Goal: Check status

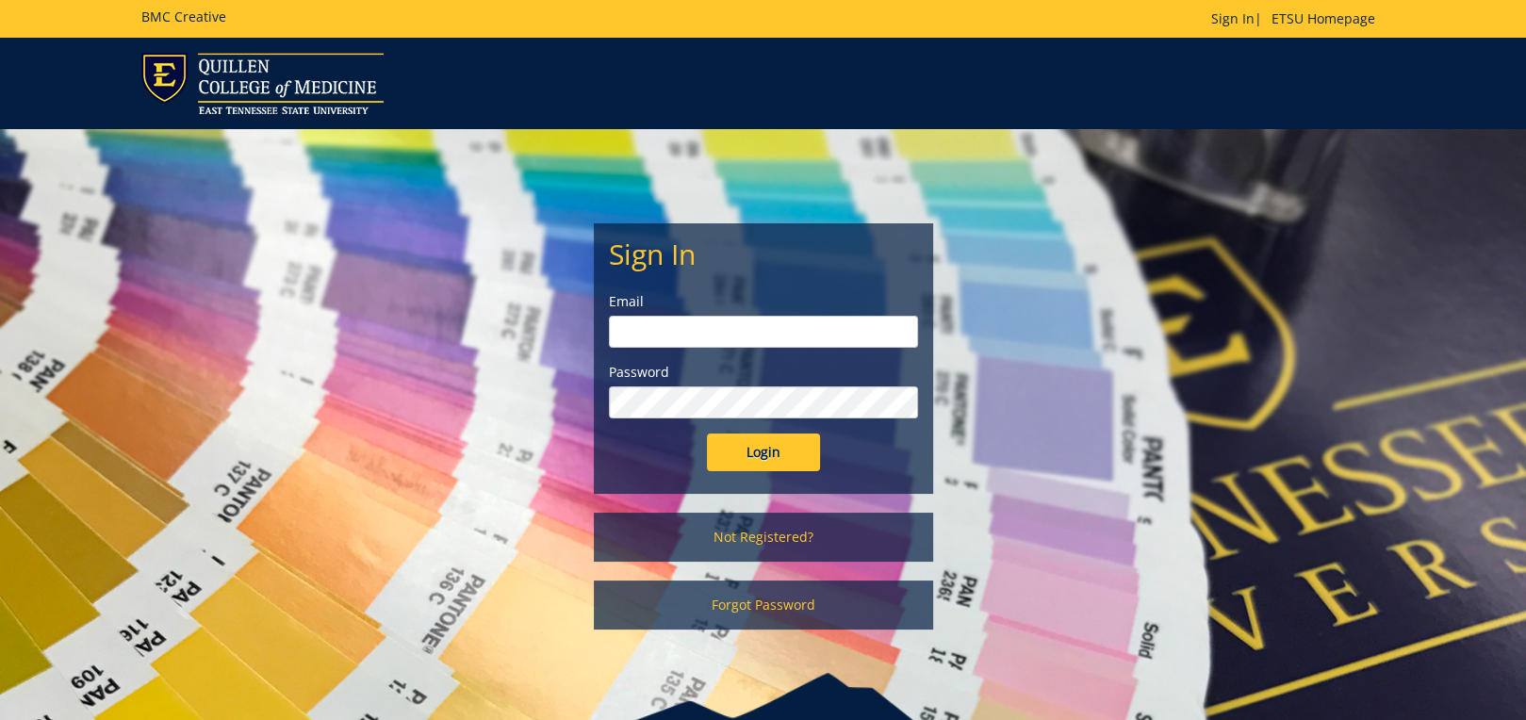
type input "[EMAIL_ADDRESS][DOMAIN_NAME]"
click at [777, 457] on input "Login" at bounding box center [763, 453] width 113 height 38
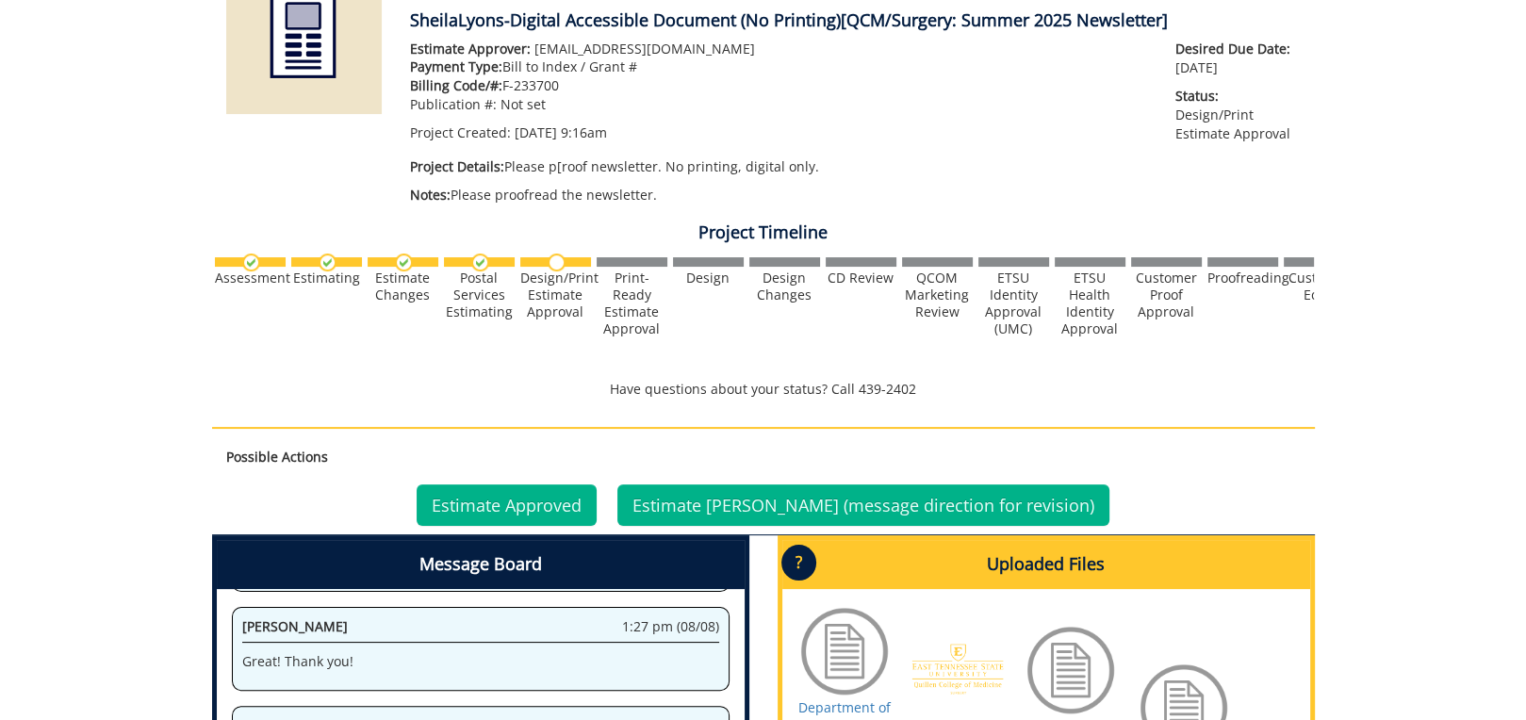
scroll to position [566, 0]
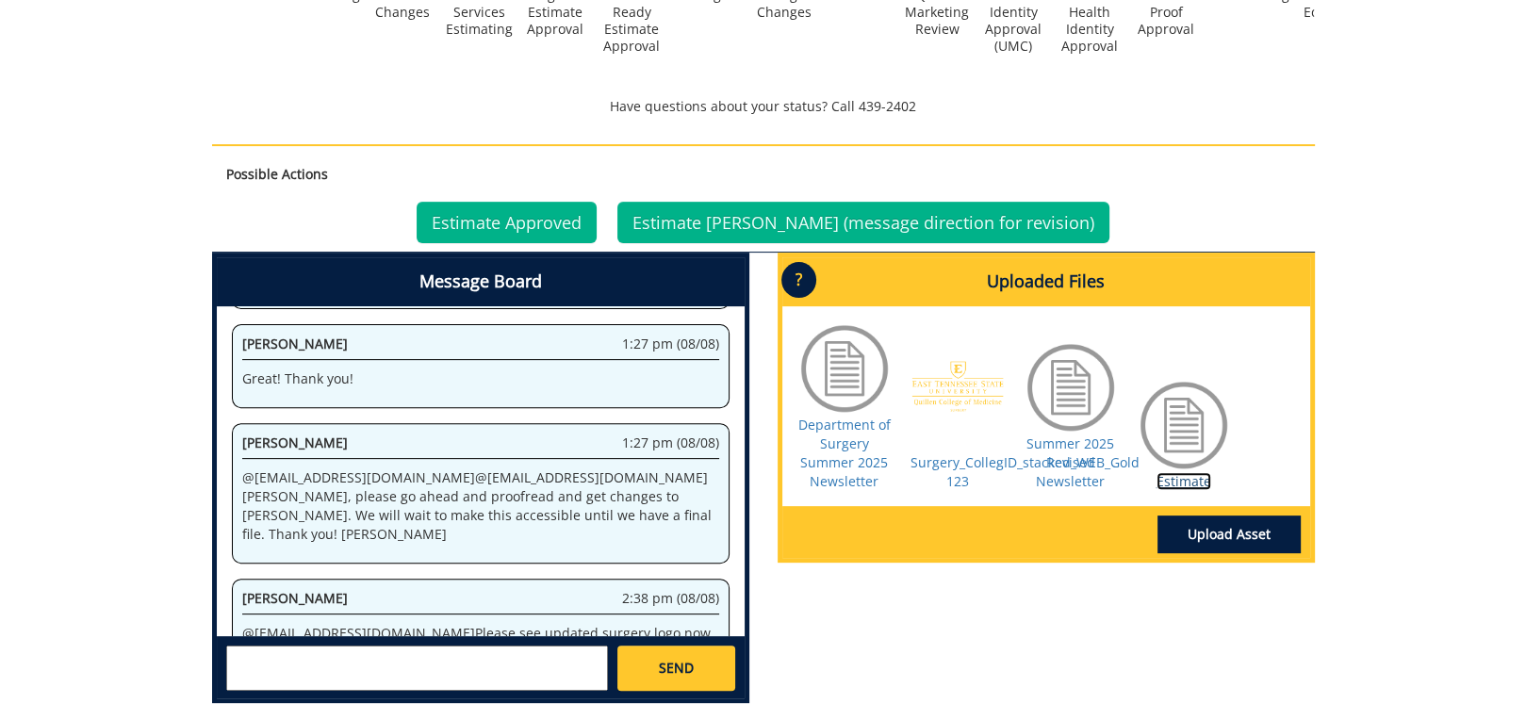
click at [1169, 483] on link "Estimate" at bounding box center [1184, 481] width 55 height 18
click at [317, 662] on textarea at bounding box center [417, 668] width 382 height 45
click at [540, 234] on link "Estimate Approved" at bounding box center [507, 222] width 180 height 41
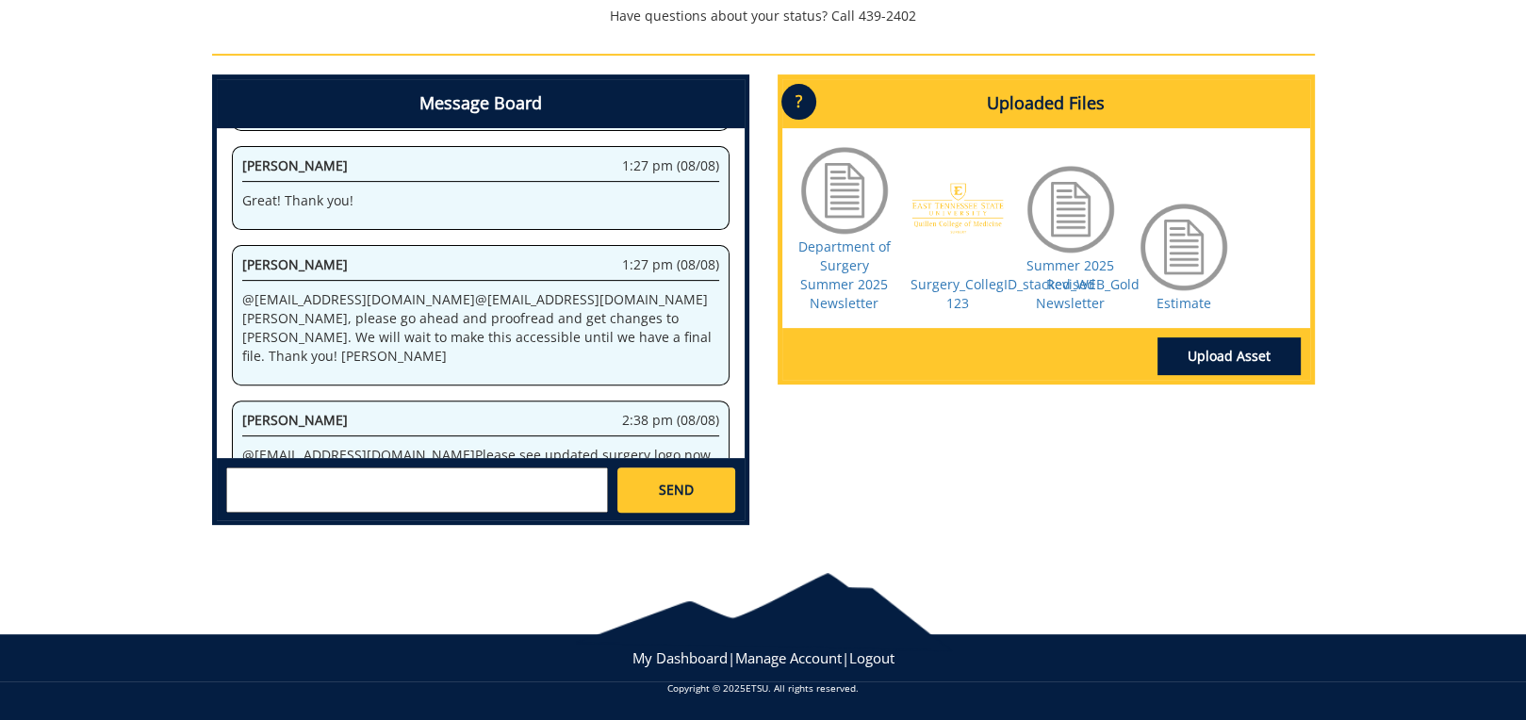
scroll to position [562, 0]
